Goal: Find contact information: Find contact information

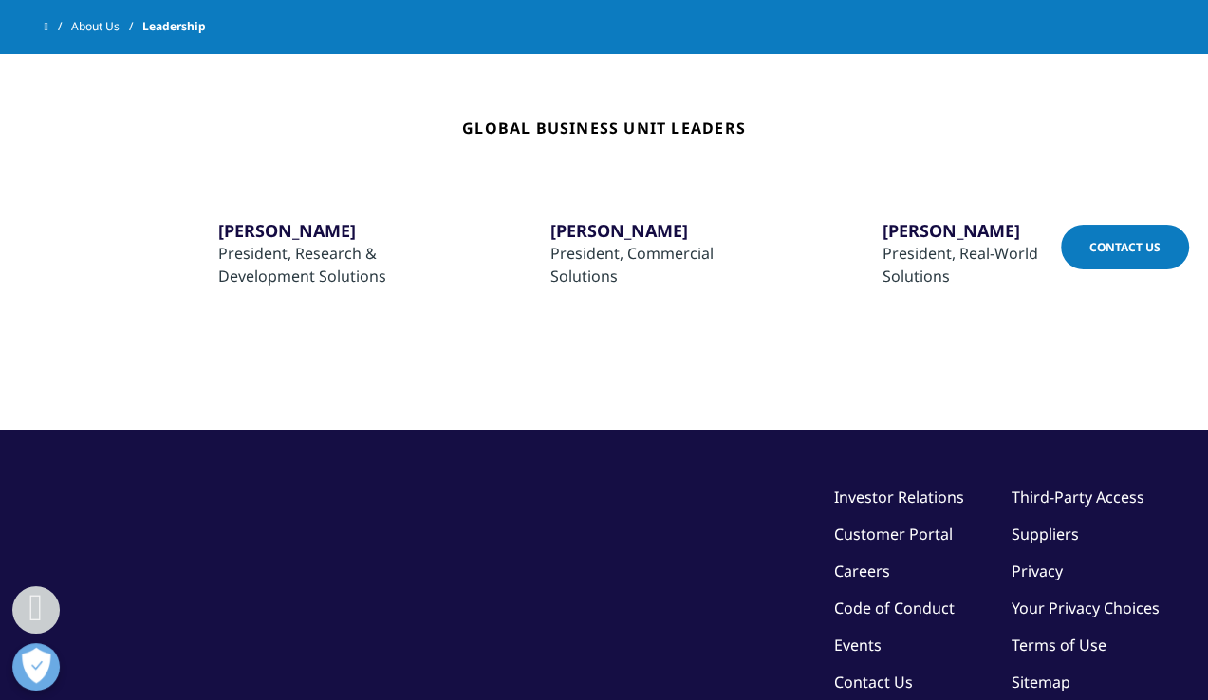
scroll to position [1105, 0]
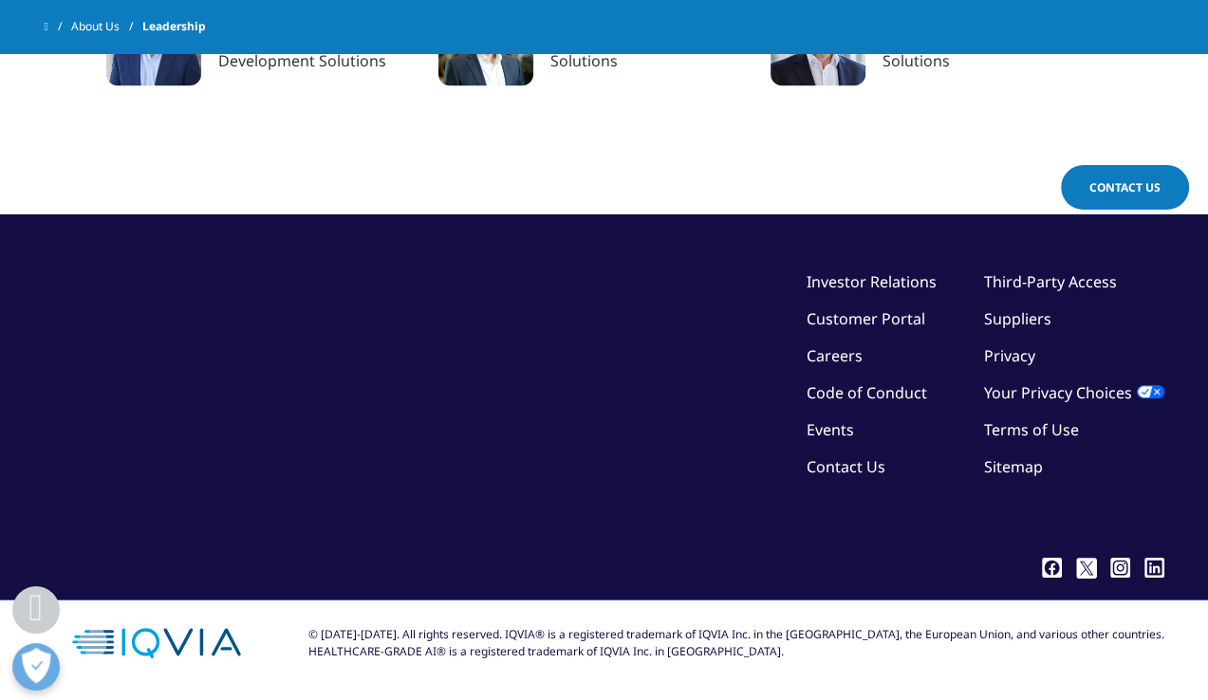
click at [1053, 564] on icon at bounding box center [1052, 568] width 20 height 20
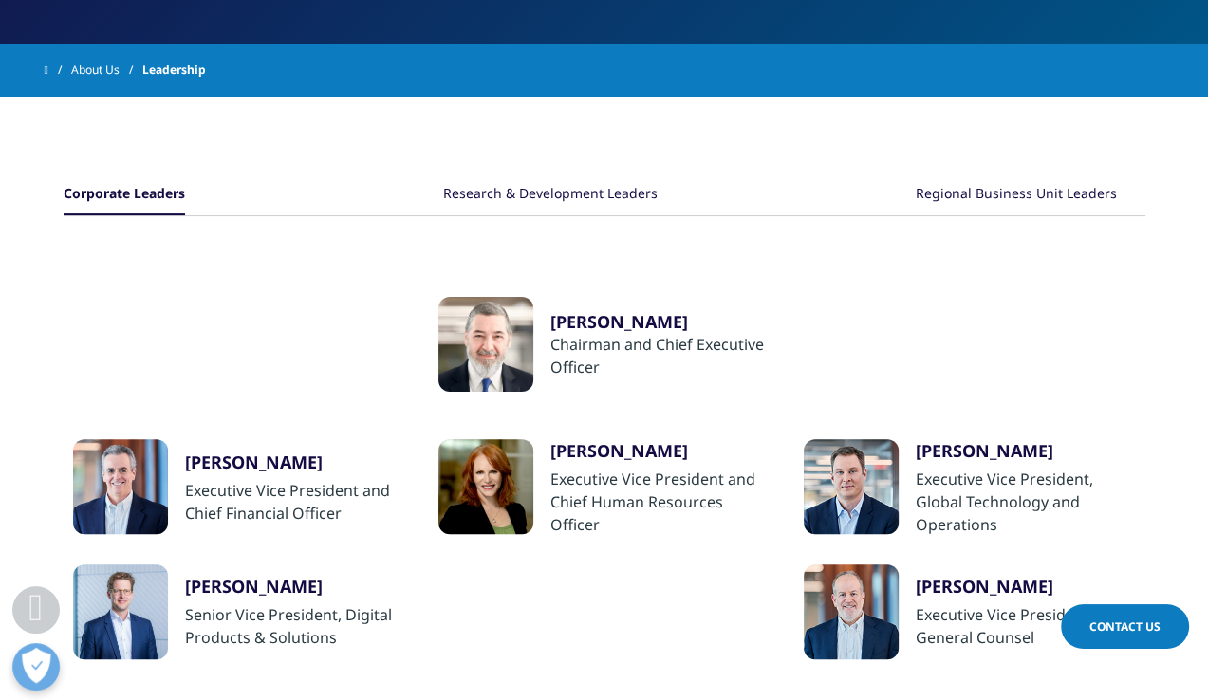
scroll to position [357, 0]
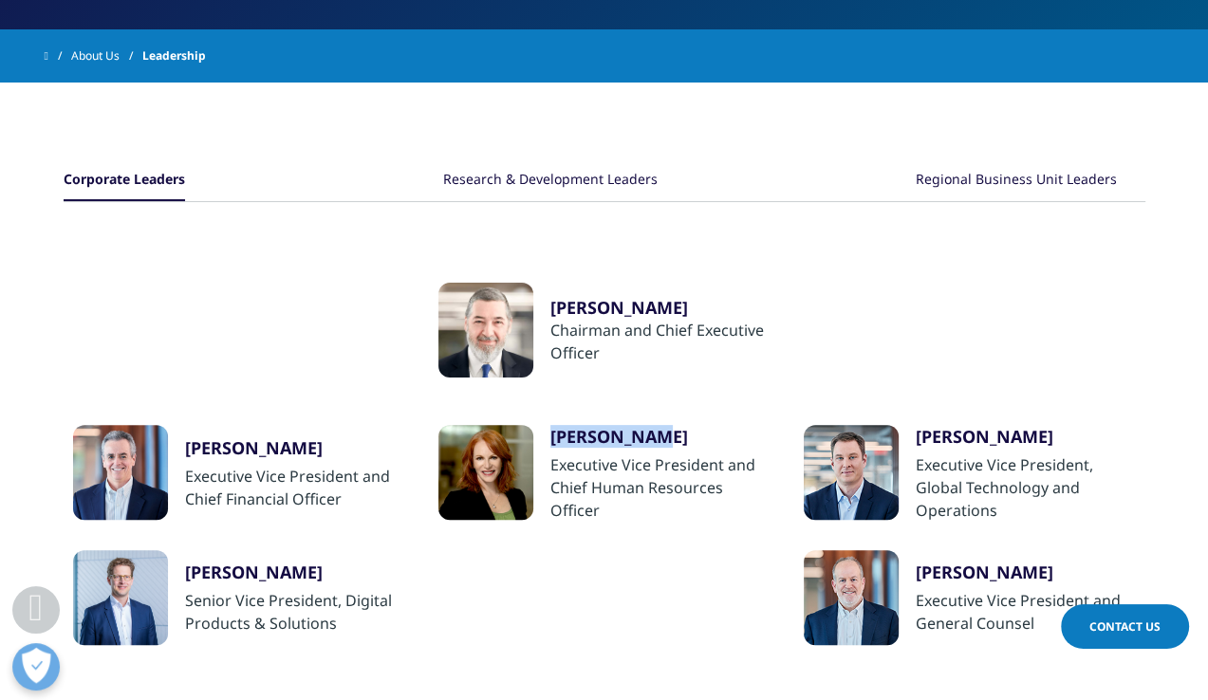
copy div "[PERSON_NAME]"
drag, startPoint x: 543, startPoint y: 436, endPoint x: 654, endPoint y: 447, distance: 111.6
click at [654, 447] on div "[PERSON_NAME] Executive Vice President and Chief Human Resources Officer" at bounding box center [604, 473] width 332 height 97
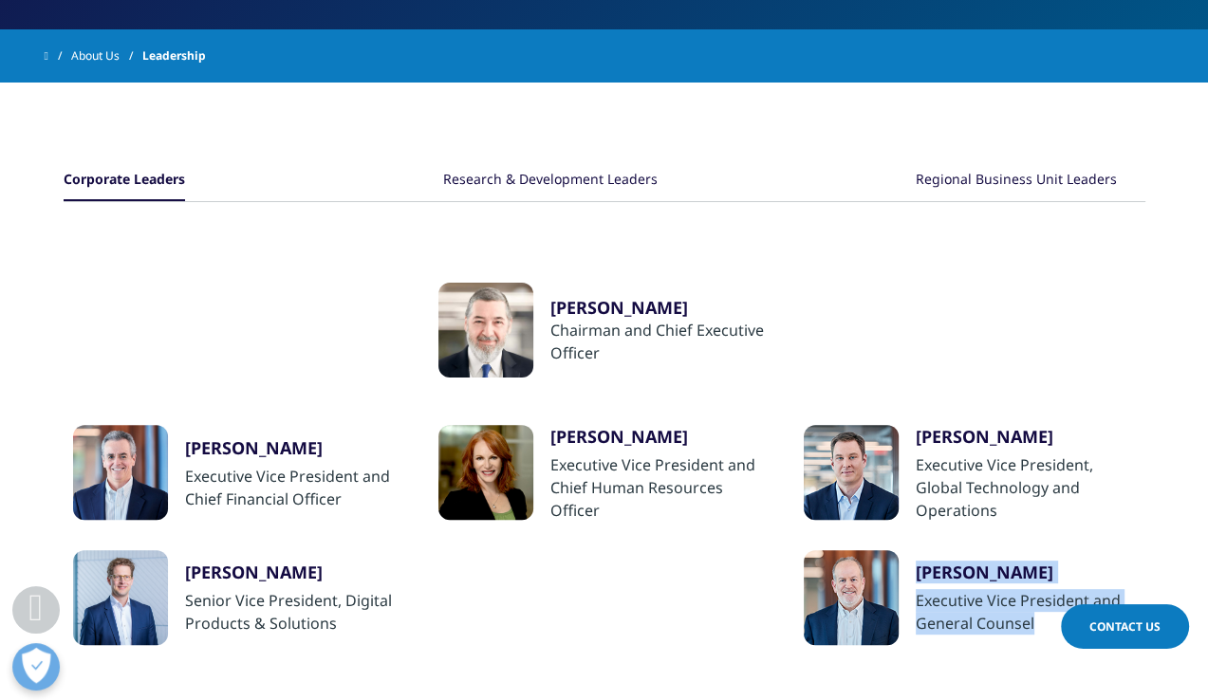
drag, startPoint x: 1034, startPoint y: 627, endPoint x: 918, endPoint y: 568, distance: 130.7
click at [918, 568] on div "[PERSON_NAME] Executive Vice President and General Counsel" at bounding box center [1026, 597] width 220 height 95
copy div "[PERSON_NAME] Executive Vice President and General Counsel"
click at [553, 170] on div "Research & Development Leaders" at bounding box center [550, 180] width 214 height 41
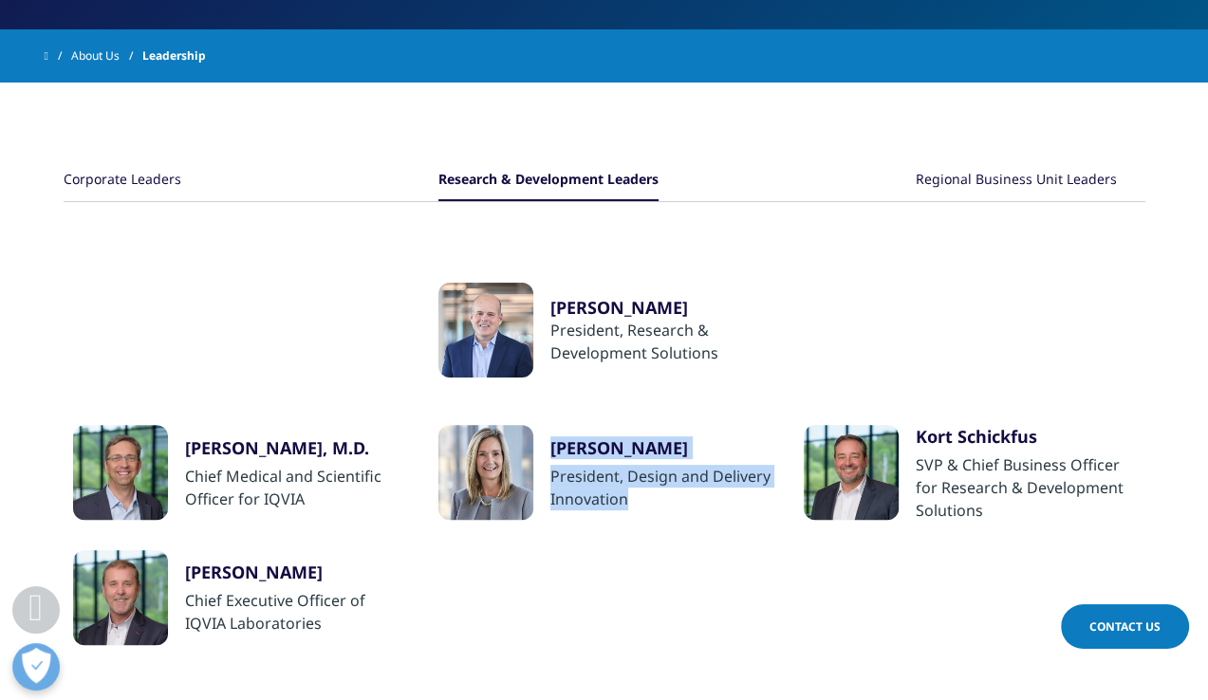
drag, startPoint x: 630, startPoint y: 506, endPoint x: 549, endPoint y: 439, distance: 105.2
click at [549, 439] on div "​[PERSON_NAME] President, Design and Delivery Innovation" at bounding box center [604, 473] width 332 height 97
copy div "​[PERSON_NAME] President, Design and Delivery Innovation"
